Goal: Transaction & Acquisition: Download file/media

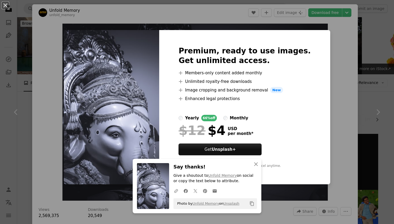
scroll to position [374, 0]
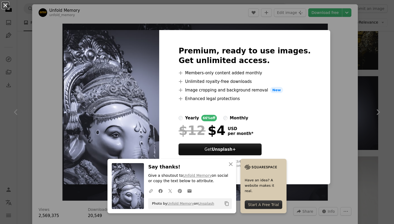
click at [6, 5] on button "An X shape" at bounding box center [5, 5] width 6 height 6
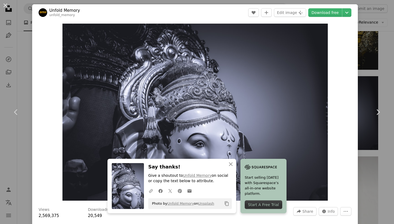
click at [372, 79] on div "An X shape Chevron left Chevron right An X shape Close Say thanks! Give a shout…" at bounding box center [197, 112] width 394 height 224
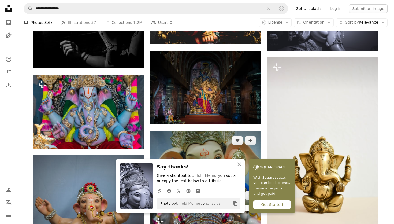
scroll to position [476, 0]
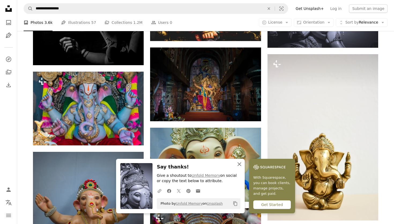
click at [238, 164] on icon "An X shape" at bounding box center [239, 164] width 6 height 6
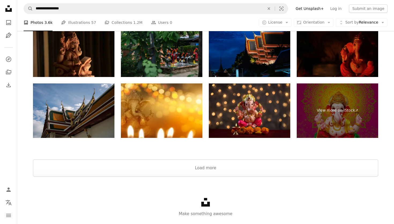
scroll to position [988, 0]
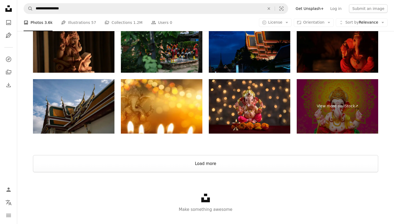
click at [238, 164] on button "Load more" at bounding box center [206, 163] width 346 height 17
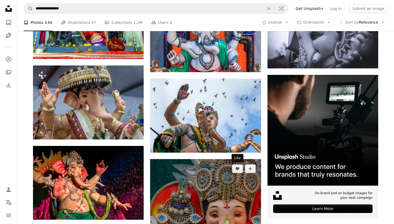
scroll to position [2490, 0]
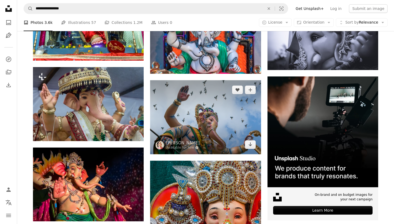
click at [225, 115] on img at bounding box center [205, 117] width 111 height 74
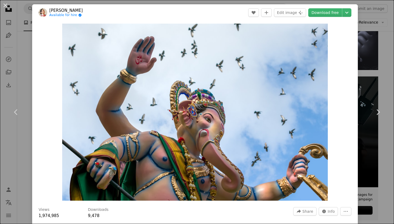
click at [375, 54] on div "An X shape Chevron left Chevron right [PERSON_NAME] Available for hire A checkm…" at bounding box center [197, 112] width 394 height 224
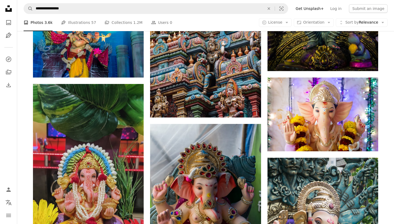
scroll to position [3629, 0]
